Goal: Information Seeking & Learning: Find specific page/section

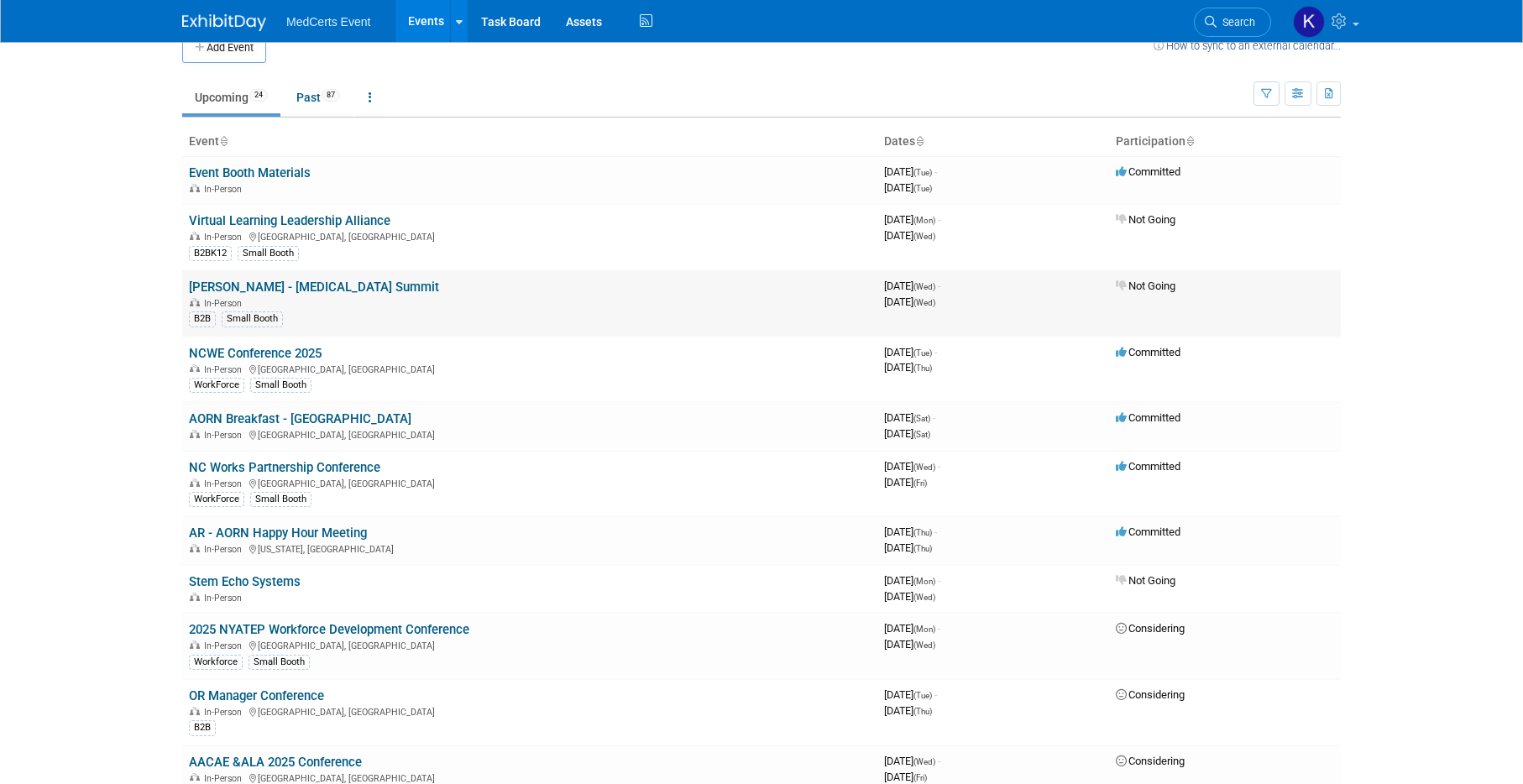
scroll to position [49, 0]
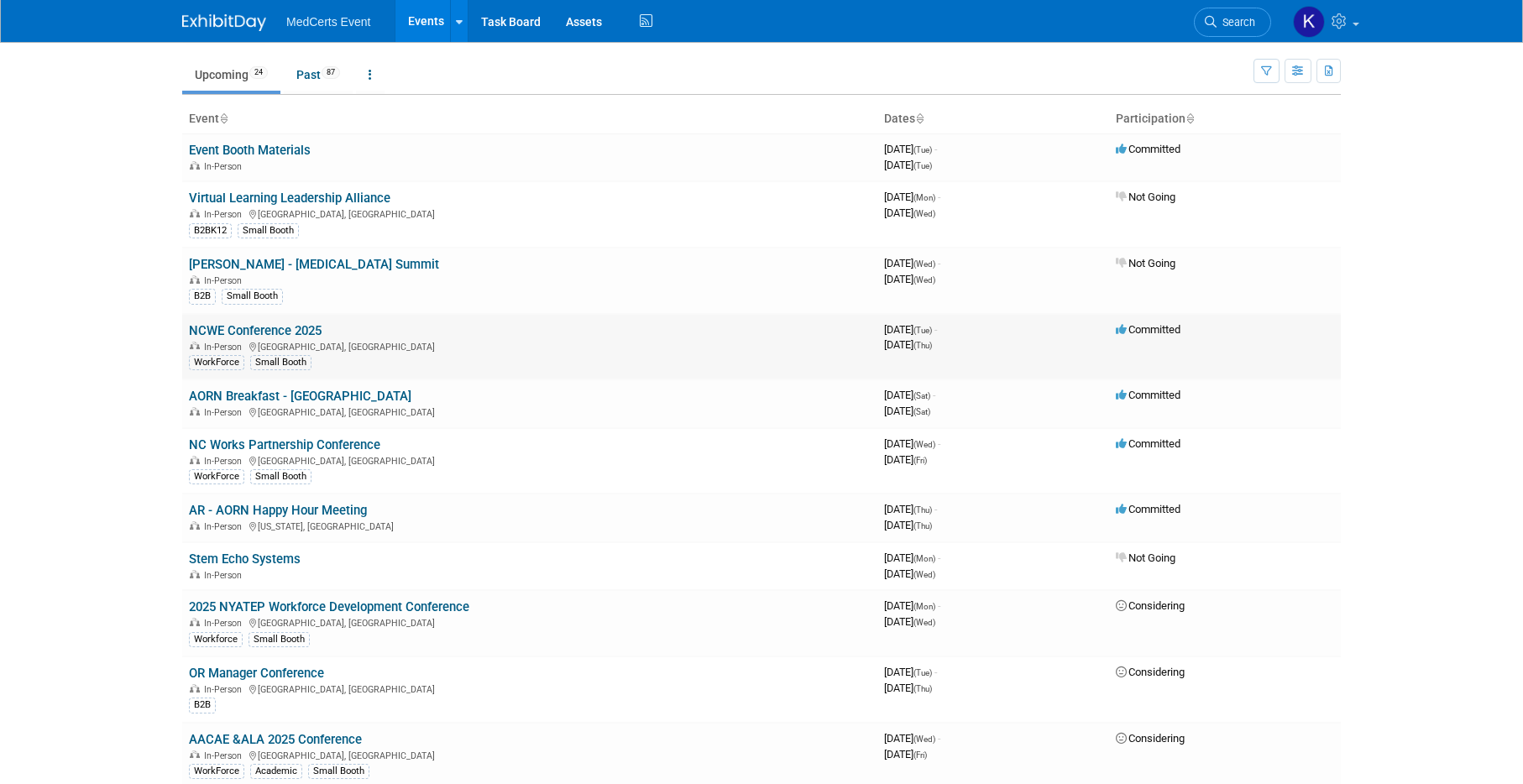
drag, startPoint x: 341, startPoint y: 324, endPoint x: 317, endPoint y: 328, distance: 24.3
click at [338, 325] on td "NCWE Conference 2025 In-Person [GEOGRAPHIC_DATA], [GEOGRAPHIC_DATA] WorkForce S…" at bounding box center [530, 347] width 695 height 66
click at [323, 328] on td "NCWE Conference 2025 In-Person [GEOGRAPHIC_DATA], [GEOGRAPHIC_DATA] WorkForce S…" at bounding box center [530, 347] width 695 height 66
drag, startPoint x: 183, startPoint y: 326, endPoint x: 309, endPoint y: 332, distance: 126.1
click at [326, 331] on td "NCWE Conference 2025 In-Person [GEOGRAPHIC_DATA], [GEOGRAPHIC_DATA] WorkForce S…" at bounding box center [530, 347] width 695 height 66
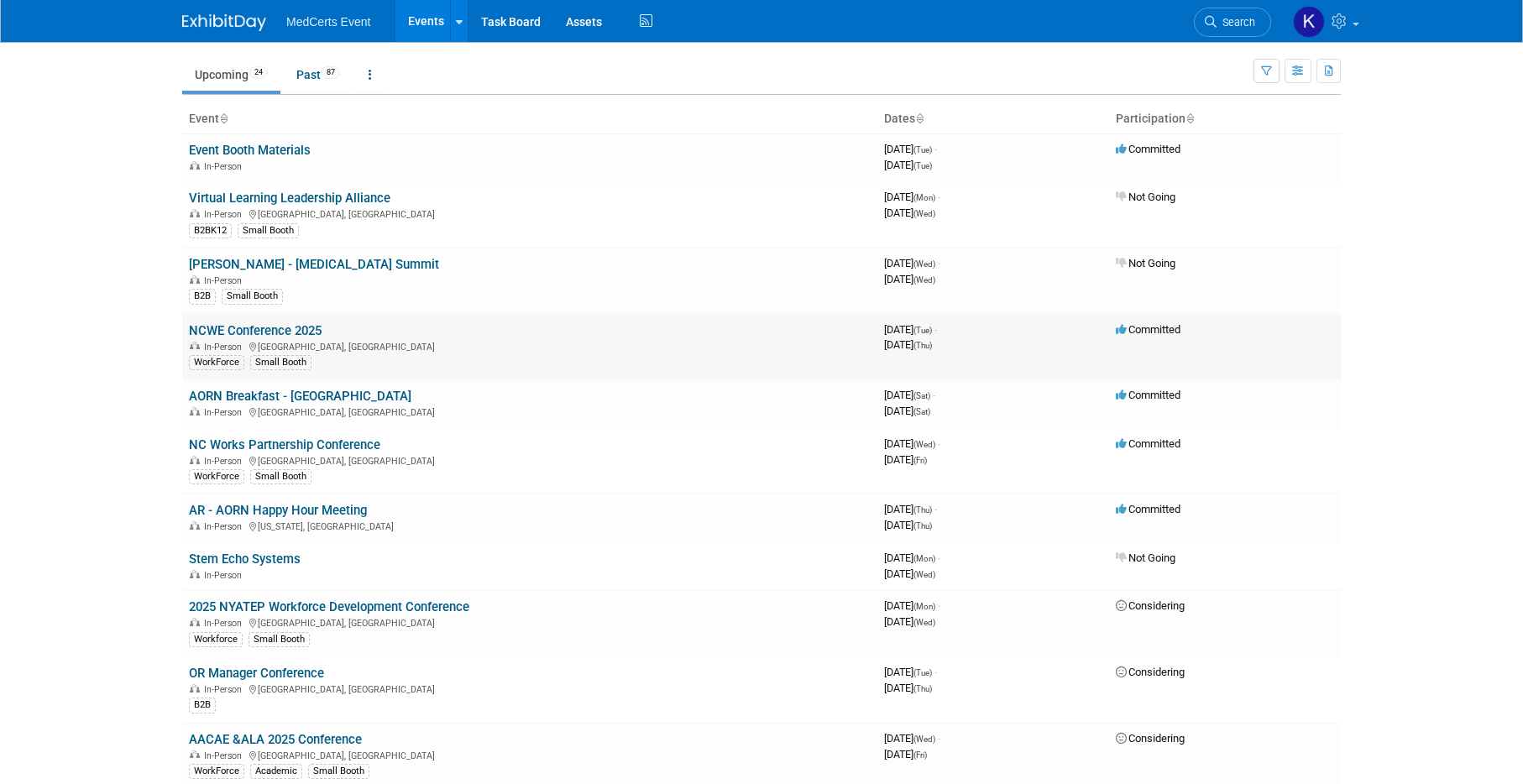
copy link "NCWE Conference 2025"
drag, startPoint x: 186, startPoint y: 444, endPoint x: 200, endPoint y: 444, distance: 14.0
click at [193, 444] on td "NC Works Partnership Conference In-Person [GEOGRAPHIC_DATA], [GEOGRAPHIC_DATA] …" at bounding box center [530, 460] width 695 height 66
drag, startPoint x: 180, startPoint y: 443, endPoint x: 201, endPoint y: 445, distance: 21.1
click at [180, 443] on div "Add Event How to sync to an external calendar... New Event Duplicate Event Warn…" at bounding box center [762, 774] width 1184 height 1562
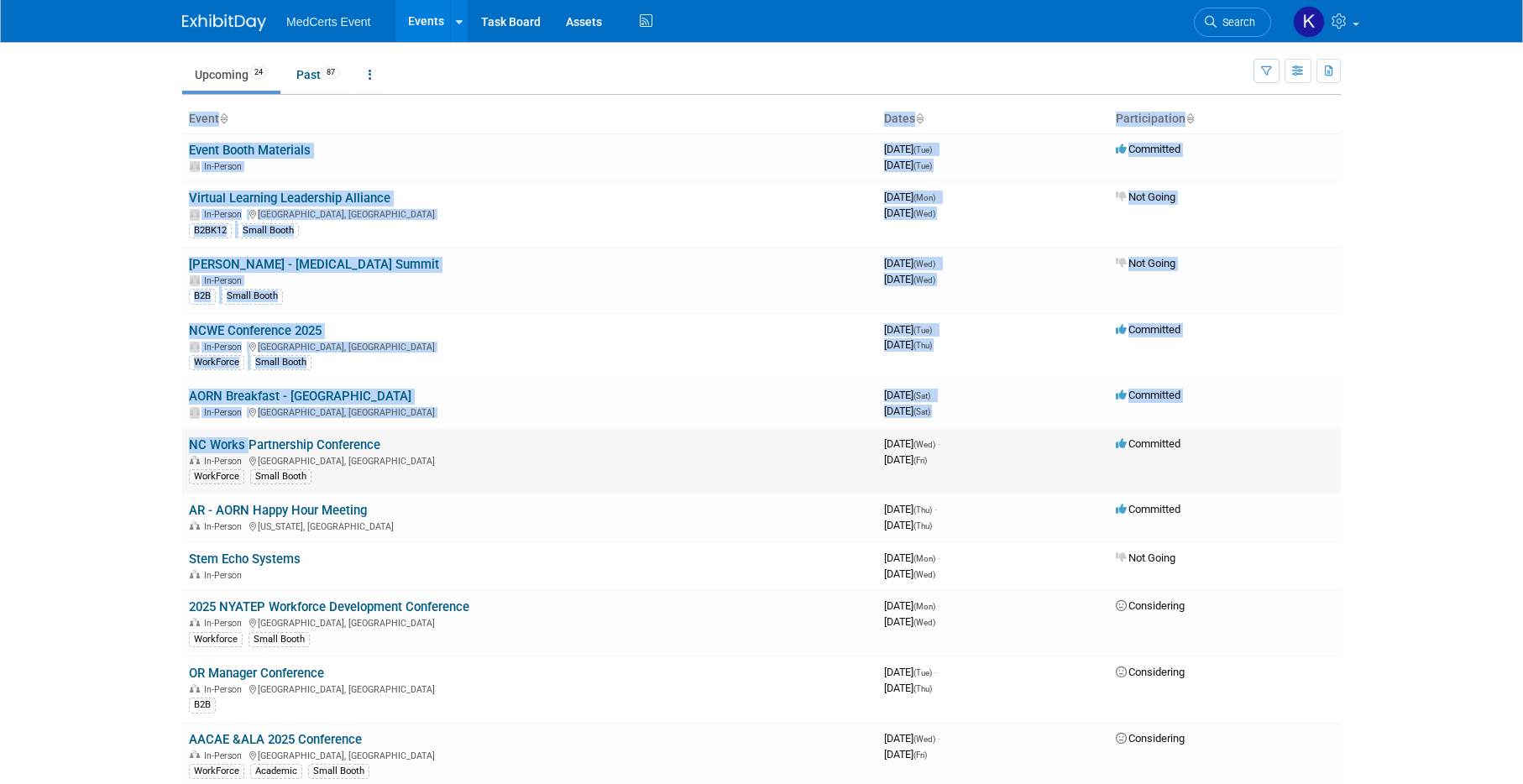
drag, startPoint x: 201, startPoint y: 445, endPoint x: 262, endPoint y: 446, distance: 61.0
click at [229, 446] on div "Add Event How to sync to an external calendar... New Event Duplicate Event Warn…" at bounding box center [762, 774] width 1184 height 1562
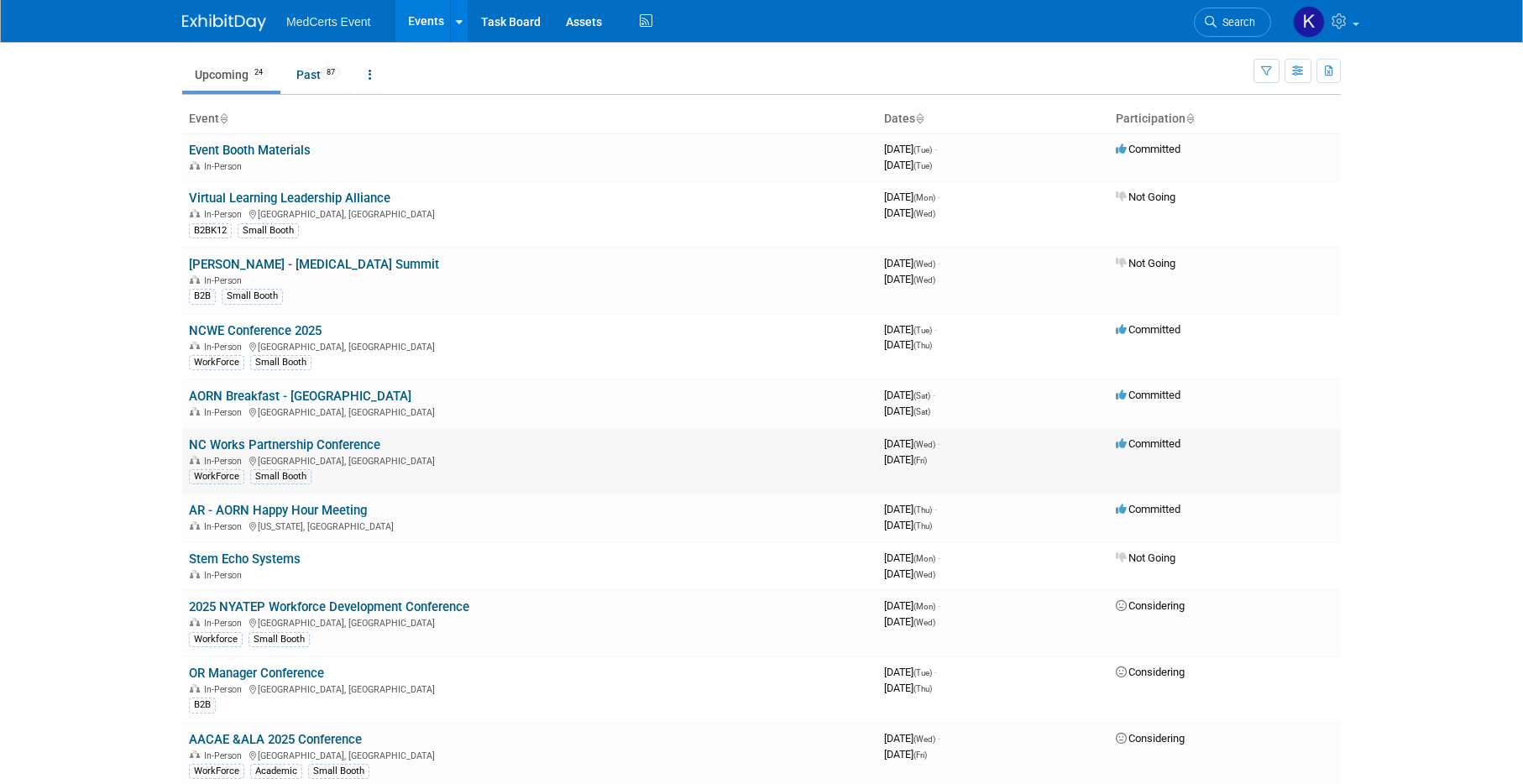
click at [424, 449] on td "NC Works Partnership Conference In-Person [GEOGRAPHIC_DATA], [GEOGRAPHIC_DATA] …" at bounding box center [530, 460] width 695 height 66
drag, startPoint x: 393, startPoint y: 445, endPoint x: 353, endPoint y: 445, distance: 40.0
click at [358, 445] on td "NC Works Partnership Conference In-Person [GEOGRAPHIC_DATA], [GEOGRAPHIC_DATA] …" at bounding box center [530, 460] width 695 height 66
click at [188, 444] on td "NC Works Partnership Conference In-Person [GEOGRAPHIC_DATA], [GEOGRAPHIC_DATA] …" at bounding box center [530, 460] width 695 height 66
drag, startPoint x: 188, startPoint y: 444, endPoint x: 351, endPoint y: 453, distance: 163.2
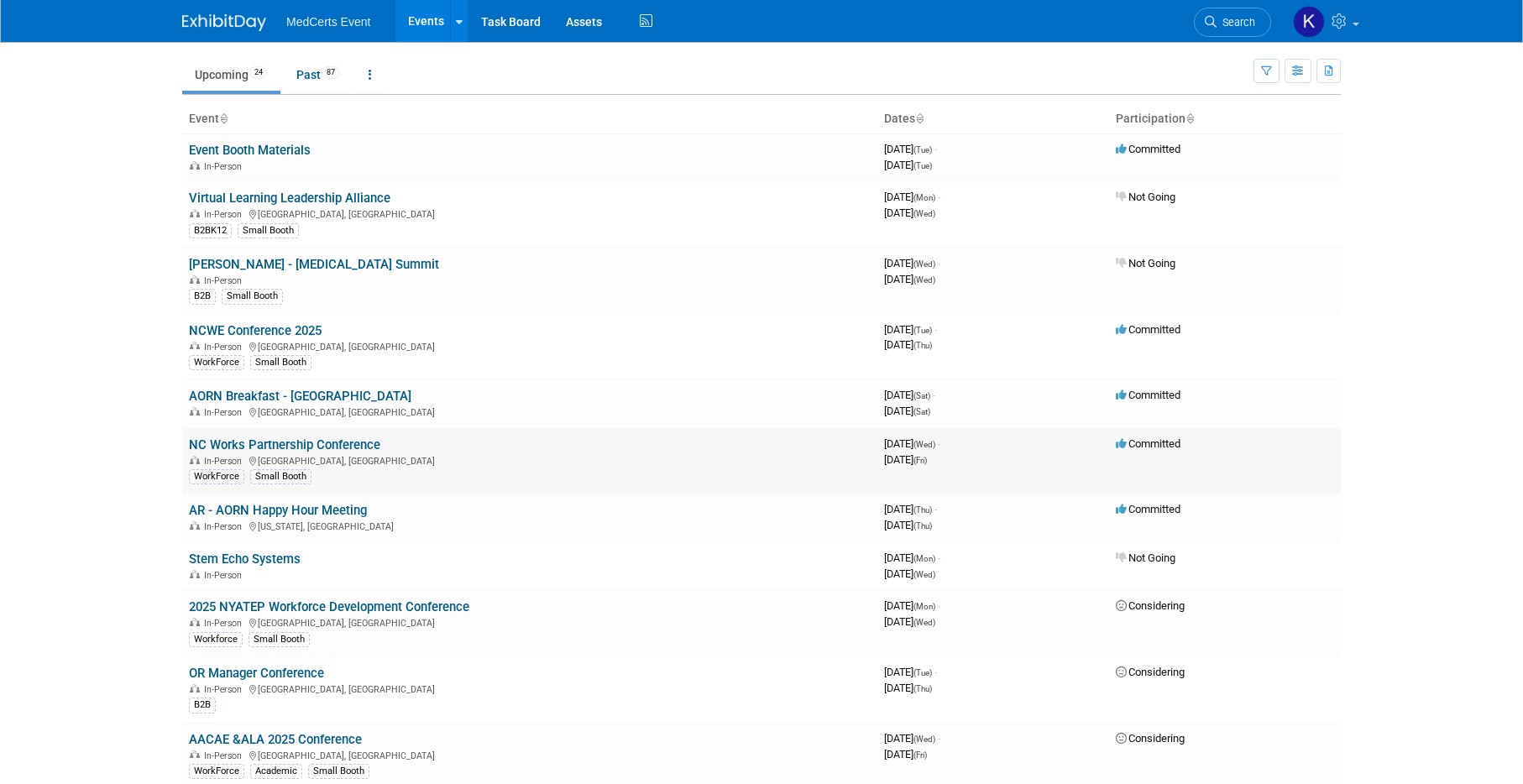
click at [351, 453] on td "NC Works Partnership Conference In-Person [GEOGRAPHIC_DATA], [GEOGRAPHIC_DATA] …" at bounding box center [530, 460] width 695 height 66
copy link "NC Works Partnership Conference"
drag, startPoint x: 186, startPoint y: 508, endPoint x: 369, endPoint y: 512, distance: 183.0
click at [369, 512] on td "AR - AORN Happy Hour Meeting In-Person [US_STATE], [GEOGRAPHIC_DATA]" at bounding box center [530, 518] width 695 height 48
copy link "AR - AORN Happy Hour Meeting"
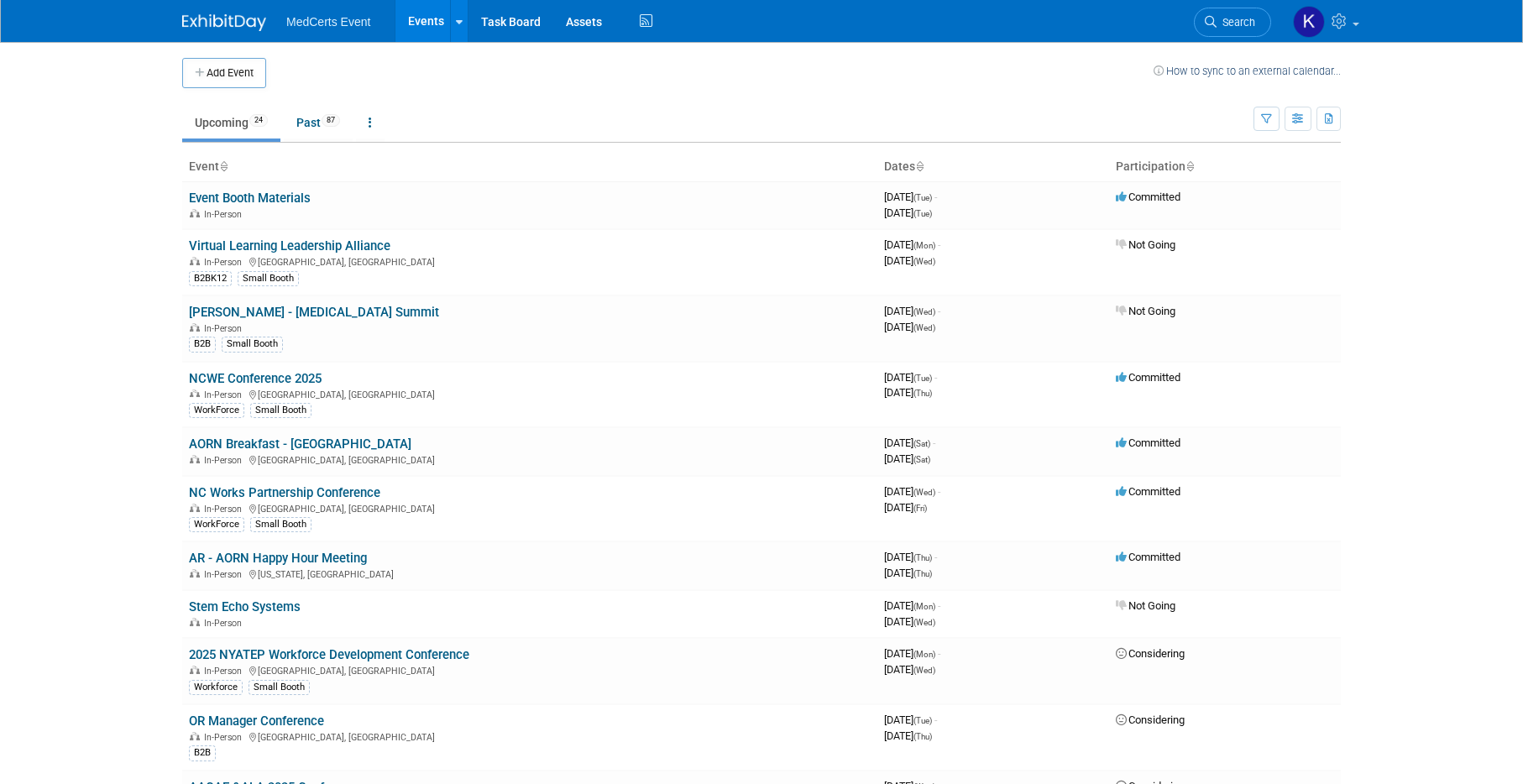
scroll to position [0, 0]
